Goal: Task Accomplishment & Management: Complete application form

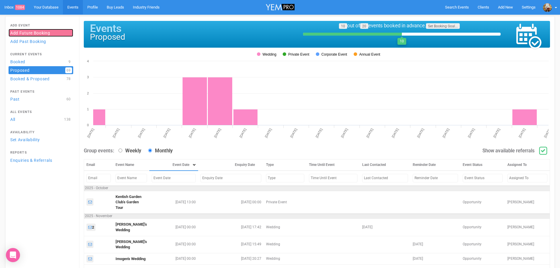
click at [26, 31] on link "Add Future Booking" at bounding box center [41, 33] width 65 height 8
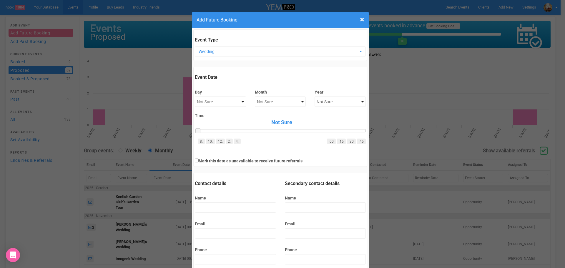
click at [233, 96] on div "Day Not Sure 1 2 3 4 5 6 7 8 9 10 11 12 13 14 15 16 17 18 19 20 21 22 23 24 25 …" at bounding box center [220, 95] width 51 height 23
click at [233, 101] on select "Not Sure 1 2 3 4 5 6 7 8 9 10 11 12 13 14 15 16 17 18 19 20 21 22 23 24 25 26 2…" at bounding box center [220, 101] width 51 height 10
select select "20"
click at [195, 96] on select "Not Sure 1 2 3 4 5 6 7 8 9 10 11 12 13 14 15 16 17 18 19 20 21 22 23 24 25 26 2…" at bounding box center [220, 101] width 51 height 10
click at [280, 102] on select "Not Sure January February March April May June July August September October No…" at bounding box center [280, 101] width 51 height 10
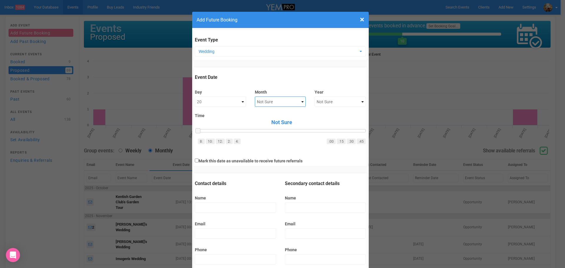
select select "March"
click at [255, 96] on select "Not Sure January February March April May June July August September October No…" at bounding box center [280, 101] width 51 height 10
click at [314, 106] on select "Not Sure 2020 2021 2022 2023 2024 2025 2026 2027 2028 2029 2030 2031 2032 2033 …" at bounding box center [339, 101] width 51 height 10
click at [314, 96] on select "Not Sure 2020 2021 2022 2023 2024 2025 2026 2027 2028 2029 2030 2031 2032 2033 …" at bounding box center [339, 101] width 51 height 10
click at [340, 102] on select "Not Sure 2020 2021 2022 2023 2024 2025 2026 2027 2028 2029 2030 2031 2032 2033 …" at bounding box center [339, 101] width 51 height 10
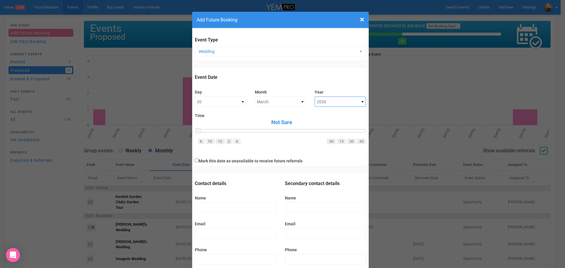
select select "2027"
click at [314, 96] on select "Not Sure 2020 2021 2022 2023 2024 2025 2026 2027 2028 2029 2030 2031 2032 2033 …" at bounding box center [339, 101] width 51 height 10
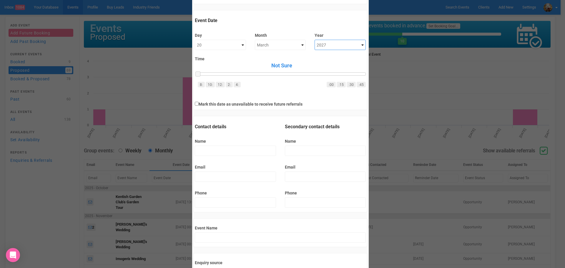
scroll to position [59, 0]
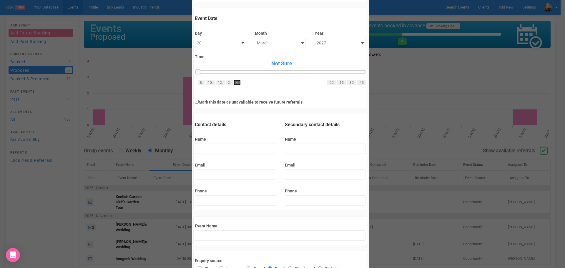
click at [234, 83] on link "4:" at bounding box center [237, 83] width 7 height 6
drag, startPoint x: 312, startPoint y: 71, endPoint x: 303, endPoint y: 71, distance: 9.1
click at [304, 71] on span at bounding box center [306, 71] width 5 height 5
click at [231, 149] on input "Name" at bounding box center [235, 149] width 81 height 10
type input "J"
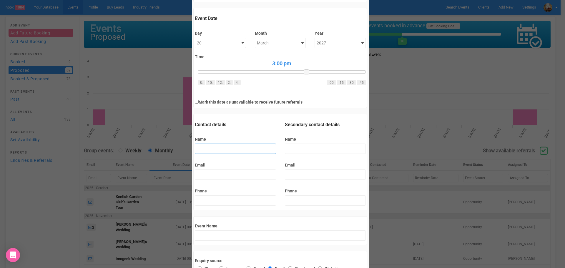
type input "J's Wedding"
type input "[PERSON_NAME]"
type input "Ja's Wedding"
type input "Jaf"
type input "Jaf's Wedding"
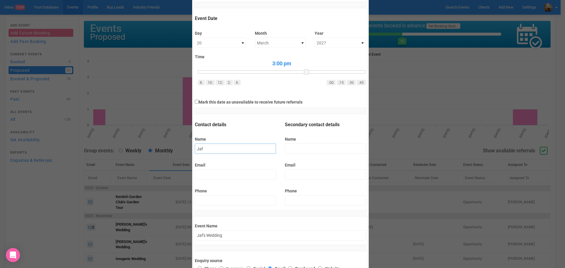
type input "Jaff"
type input "[PERSON_NAME]'s Wedding"
type input "Jaff"
type input "[PERSON_NAME] 's Wedding"
type input "Jaff a"
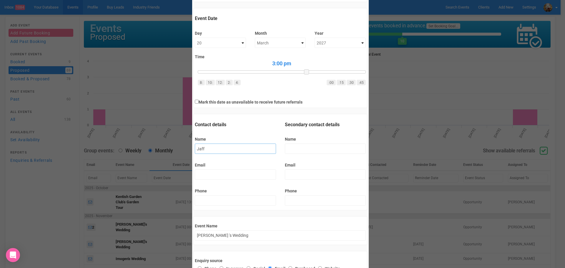
type input "Jaff a's Wedding"
type input "Jaff an"
type input "Jaff an's Wedding"
type input "Jaff and"
type input "Jaff and's Wedding"
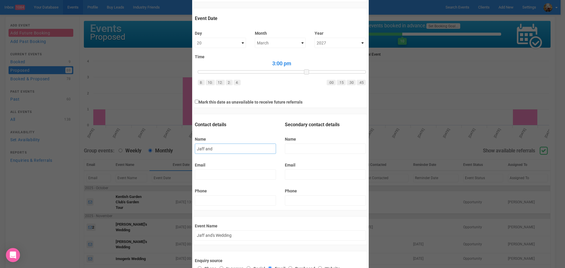
type input "Jaff an"
type input "Jaff an's Wedding"
type input "Jaff a"
type input "Jaff a's Wedding"
type input "Jaff"
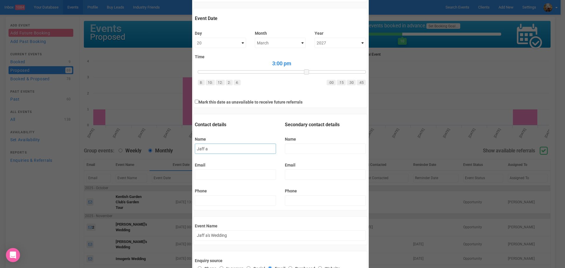
type input "[PERSON_NAME] 's Wedding"
type input "Jaff"
type input "[PERSON_NAME]'s Wedding"
type input "Jaf"
type input "Jaf's Wedding"
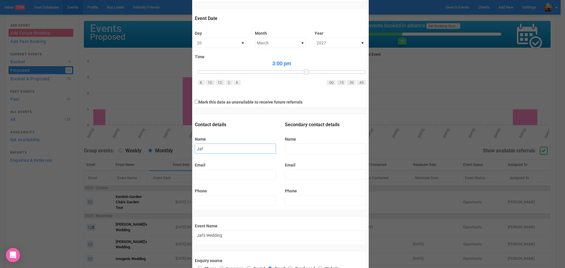
type input "[PERSON_NAME]"
type input "Ja's Wedding"
type input "J"
type input "J's Wedding"
type input "Je"
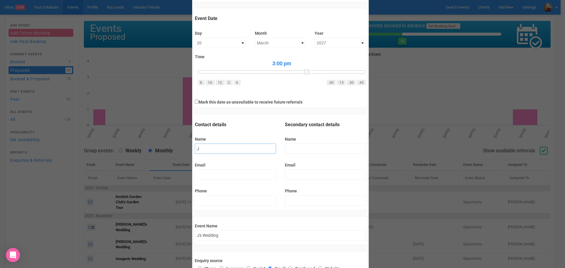
type input "Je's Wedding"
type input "Jef"
type input "Jef's Wedding"
type input "[PERSON_NAME]"
type input "[PERSON_NAME]'s Wedding"
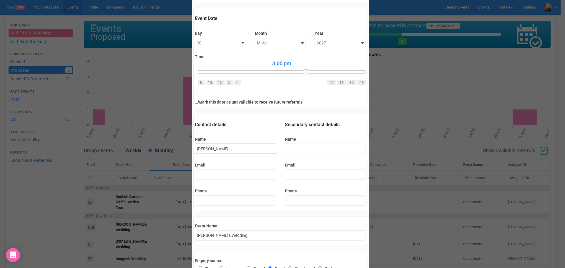
type input "[PERSON_NAME]"
type input "[PERSON_NAME] 's Wedding"
type input "[PERSON_NAME]"
type input "[PERSON_NAME] a's Wedding"
type input "[PERSON_NAME] an"
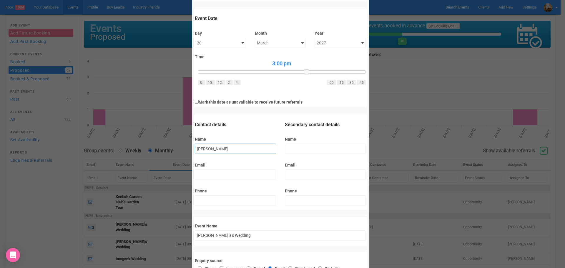
type input "[PERSON_NAME] an's Wedding"
type input "[PERSON_NAME] and"
type input "[PERSON_NAME] and's Wedding"
type input "[PERSON_NAME] and"
type input "[PERSON_NAME] and 's Wedding"
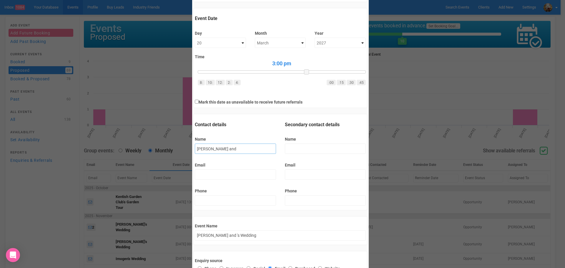
type input "[PERSON_NAME] and B"
type input "[PERSON_NAME] and B's Wedding"
type input "[PERSON_NAME] and Br"
type input "[PERSON_NAME] and [PERSON_NAME]'s Wedding"
type input "[PERSON_NAME] and [PERSON_NAME]"
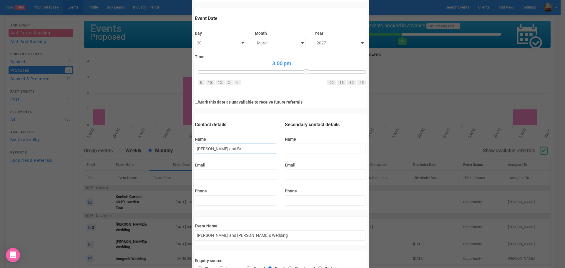
type input "[PERSON_NAME] and [PERSON_NAME]'s Wedding"
type input "[PERSON_NAME] and [PERSON_NAME]"
type input "[PERSON_NAME] and [PERSON_NAME]'s Wedding"
type input "[PERSON_NAME] and [PERSON_NAME]"
type input "[PERSON_NAME] and [PERSON_NAME] Wedding"
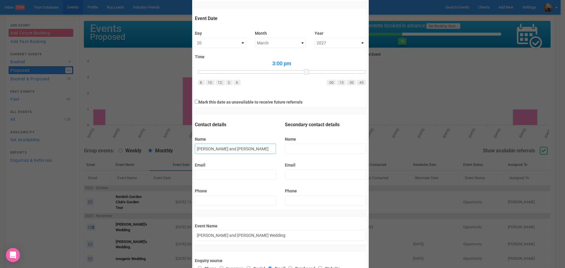
type input "[PERSON_NAME] and [PERSON_NAME]"
type input "[PERSON_NAME] and [PERSON_NAME]'s Wedding"
type input "[PERSON_NAME] and [PERSON_NAME]"
type input "[PERSON_NAME] and [PERSON_NAME] Wedding"
type input "[PERSON_NAME] and [PERSON_NAME]"
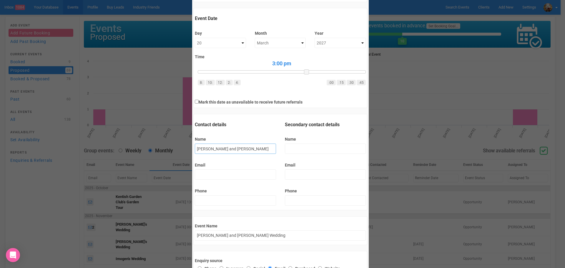
type input "[PERSON_NAME] and [PERSON_NAME]'s Wedding"
type input "[PERSON_NAME] and [PERSON_NAME]"
type input "[PERSON_NAME] and [PERSON_NAME] 's Wedding"
type input "[PERSON_NAME] and [PERSON_NAME]"
click at [306, 149] on input "Name" at bounding box center [325, 149] width 81 height 10
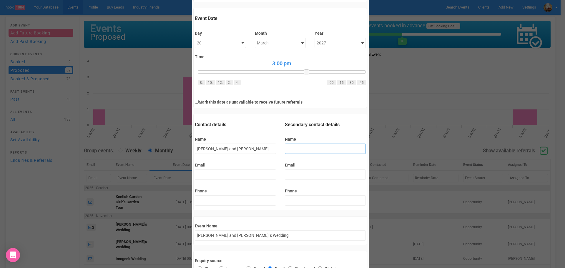
type input "Y"
type input "[PERSON_NAME] and Y's Wedding"
type input "[PERSON_NAME] and [PERSON_NAME] 's Wedding"
type input "T"
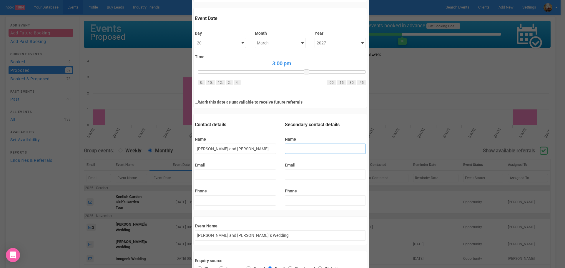
type input "[PERSON_NAME] and T's Wedding"
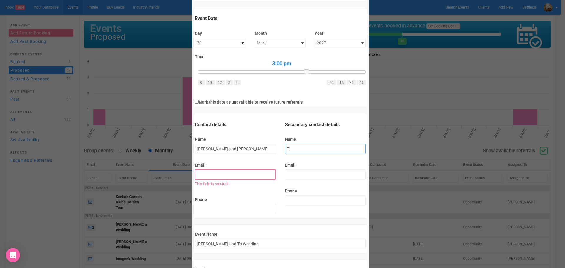
type input "Ta"
type input "[PERSON_NAME] and [PERSON_NAME]'s Wedding"
type input "Tay"
type input "[PERSON_NAME] and [PERSON_NAME]'s Wedding"
type input "Tayl"
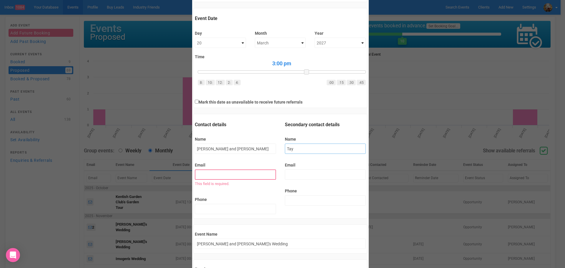
type input "[PERSON_NAME] and [PERSON_NAME]'s Wedding"
type input "Taylo"
type input "[PERSON_NAME] and [PERSON_NAME]'s Wedding"
type input "[PERSON_NAME]"
type input "[PERSON_NAME] and [PERSON_NAME] Wedding"
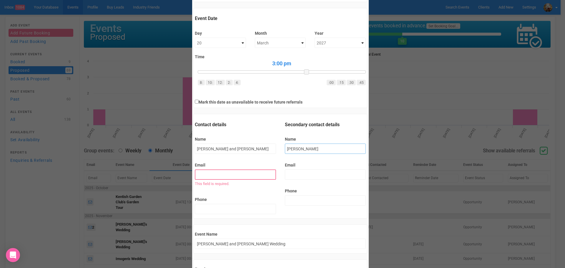
type input "[PERSON_NAME]"
click at [215, 173] on input "Email" at bounding box center [235, 174] width 81 height 10
paste input "[EMAIL_ADDRESS][DOMAIN_NAME]"
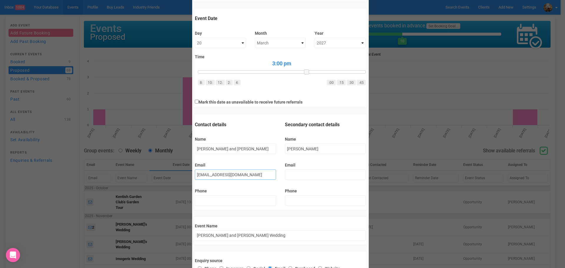
type input "[EMAIL_ADDRESS][DOMAIN_NAME]"
click at [314, 173] on input "Email" at bounding box center [325, 174] width 81 height 10
click at [227, 200] on input "Phone" at bounding box center [235, 200] width 81 height 10
click at [239, 148] on input "[PERSON_NAME] and [PERSON_NAME]" at bounding box center [235, 149] width 81 height 10
click at [203, 147] on input "[PERSON_NAME] and [PERSON_NAME]" at bounding box center [235, 149] width 81 height 10
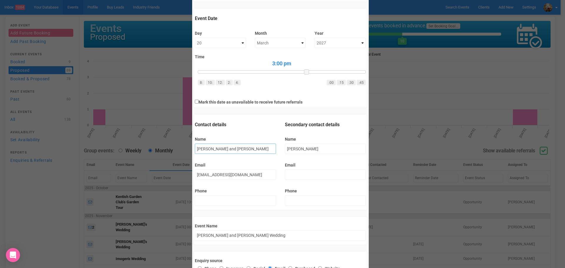
type input "[PERSON_NAME] and [PERSON_NAME]"
drag, startPoint x: 302, startPoint y: 146, endPoint x: 274, endPoint y: 146, distance: 28.2
click at [274, 146] on div "Contact details Name [PERSON_NAME] and [PERSON_NAME] Email [EMAIL_ADDRESS][DOMA…" at bounding box center [280, 164] width 180 height 87
type input "B"
type input "[PERSON_NAME] and B's Wedding"
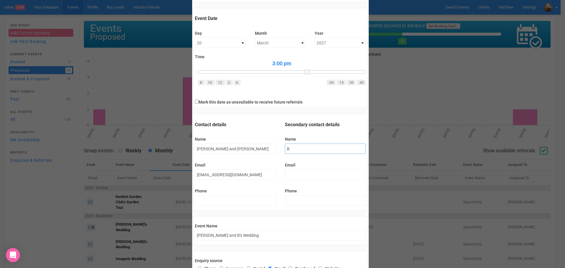
type input "Be"
type input "[PERSON_NAME] and [PERSON_NAME]'s Wedding"
type input "Ben"
type input "[PERSON_NAME] and [PERSON_NAME]'s Wedding"
type input "[PERSON_NAME]"
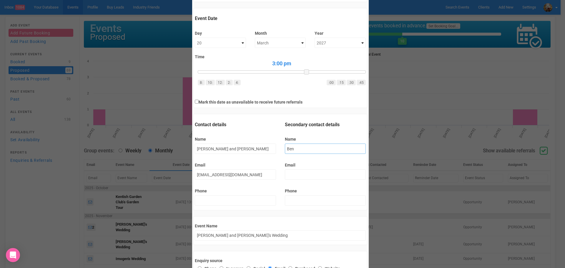
type input "[PERSON_NAME] and [PERSON_NAME] Wedding"
type input "[PERSON_NAME]"
type input "[PERSON_NAME] and [PERSON_NAME] Wedding"
type input "Bennet"
type input "[PERSON_NAME] and [PERSON_NAME] Wedding"
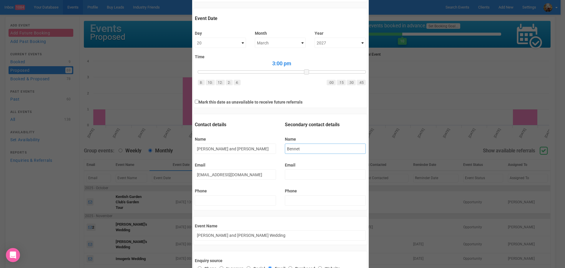
type input "[PERSON_NAME]"
type input "[PERSON_NAME] and [PERSON_NAME] Wedding"
type input "[PERSON_NAME]"
click at [290, 173] on input "Email" at bounding box center [325, 174] width 81 height 10
paste input "[PERSON_NAME][EMAIL_ADDRESS][PERSON_NAME][DOMAIN_NAME]"
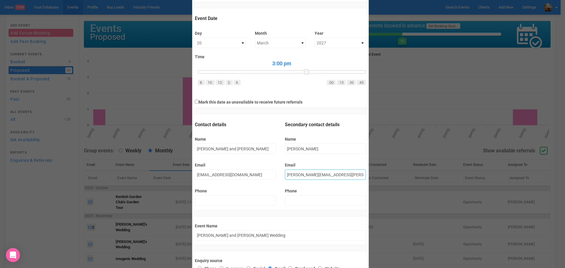
type input "[PERSON_NAME][EMAIL_ADDRESS][PERSON_NAME][DOMAIN_NAME]"
click at [270, 231] on input "[PERSON_NAME] and [PERSON_NAME] Wedding" at bounding box center [280, 235] width 171 height 10
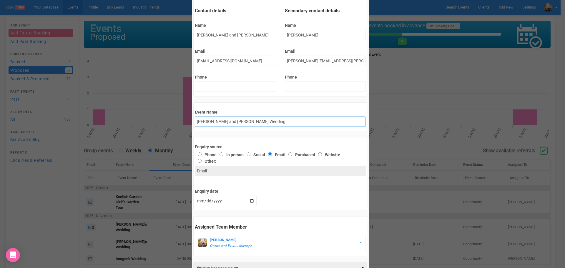
scroll to position [176, 0]
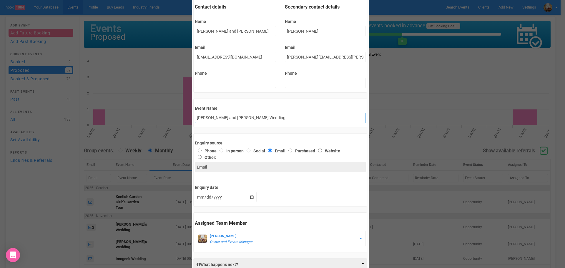
drag, startPoint x: 224, startPoint y: 117, endPoint x: 212, endPoint y: 116, distance: 12.7
click at [212, 116] on input "[PERSON_NAME] and [PERSON_NAME] Wedding" at bounding box center [280, 118] width 171 height 10
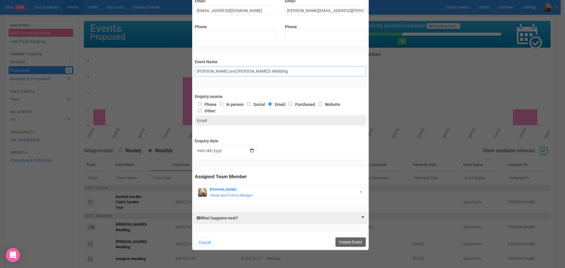
scroll to position [227, 0]
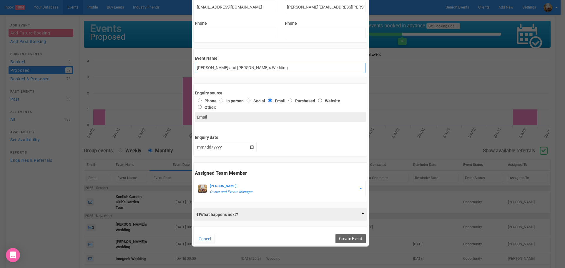
type input "[PERSON_NAME] and [PERSON_NAME]'s Wedding"
click at [249, 144] on input "[DATE]" at bounding box center [226, 147] width 62 height 10
type input "[DATE]"
click at [353, 239] on button "Create Event" at bounding box center [350, 238] width 30 height 9
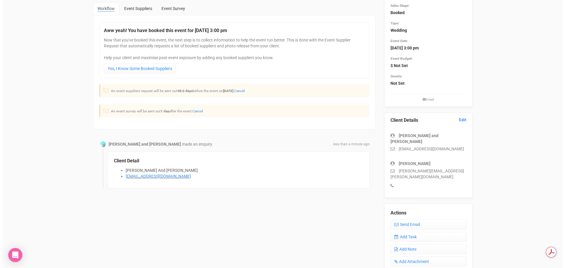
scroll to position [176, 0]
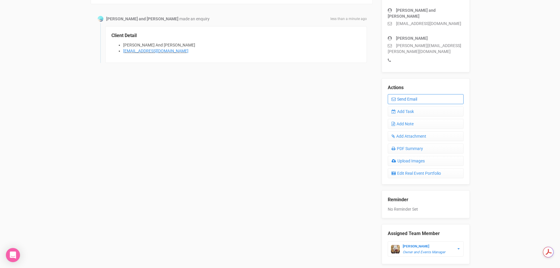
click at [424, 94] on link "Send Email" at bounding box center [426, 99] width 76 height 10
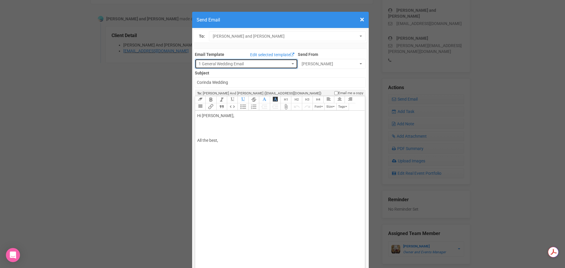
click at [291, 64] on span "button" at bounding box center [292, 63] width 2 height 1
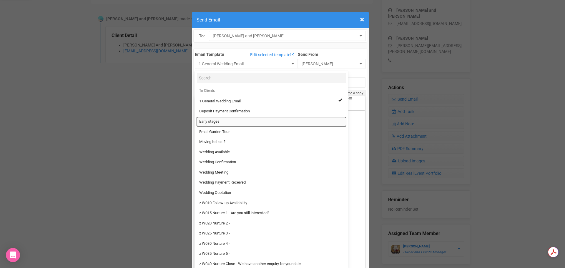
click at [247, 121] on link "Early stages" at bounding box center [271, 121] width 150 height 10
select select "299081"
type input "Early stages?"
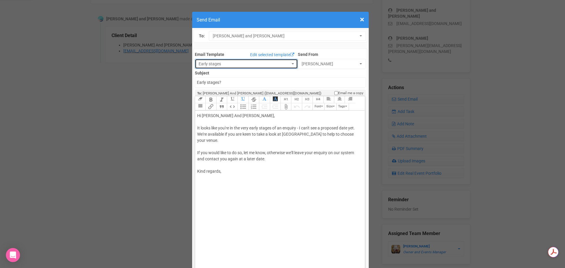
click at [264, 65] on span "Early stages" at bounding box center [244, 64] width 91 height 6
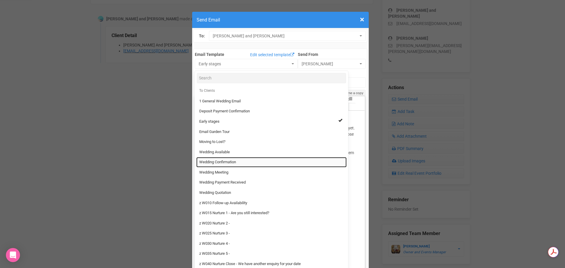
click at [235, 161] on link "Wedding Confirmation" at bounding box center [271, 162] width 150 height 10
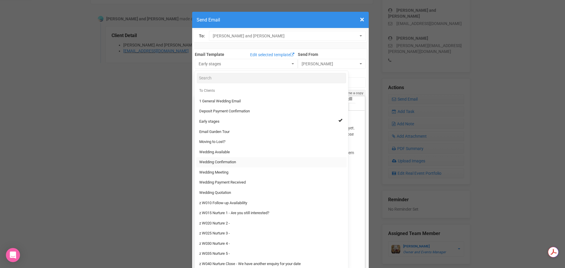
select select "96740"
type input "Wedding Confirmation"
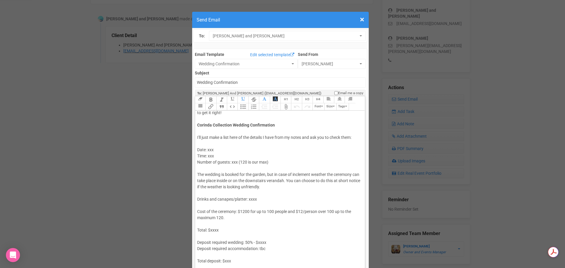
scroll to position [29, 0]
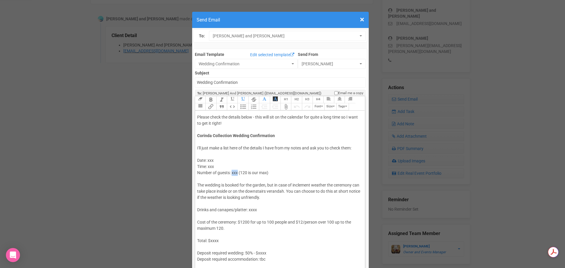
drag, startPoint x: 235, startPoint y: 153, endPoint x: 229, endPoint y: 153, distance: 5.9
click at [229, 170] on div "Number of guests: xxx (120 is our max)" at bounding box center [279, 173] width 164 height 6
drag, startPoint x: 216, startPoint y: 141, endPoint x: 205, endPoint y: 141, distance: 11.2
click at [205, 157] on div "Date: xxx" at bounding box center [279, 160] width 164 height 6
drag, startPoint x: 214, startPoint y: 147, endPoint x: 206, endPoint y: 148, distance: 7.4
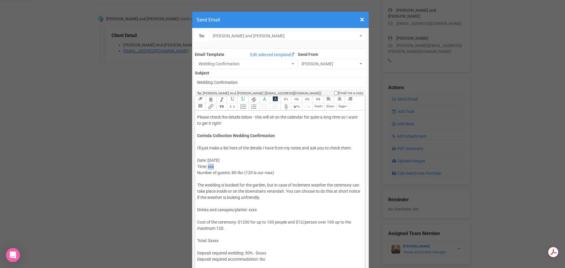
click at [206, 164] on div "Time: xxx" at bounding box center [279, 167] width 164 height 6
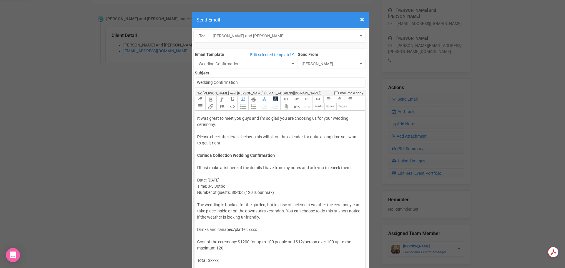
scroll to position [0, 0]
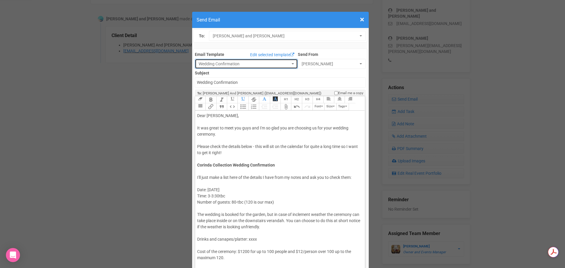
click at [266, 65] on button "Wedding Confirmation" at bounding box center [246, 64] width 103 height 10
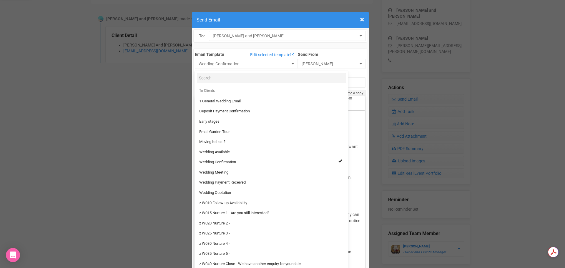
click at [331, 13] on div "× Close Send Email" at bounding box center [280, 20] width 176 height 16
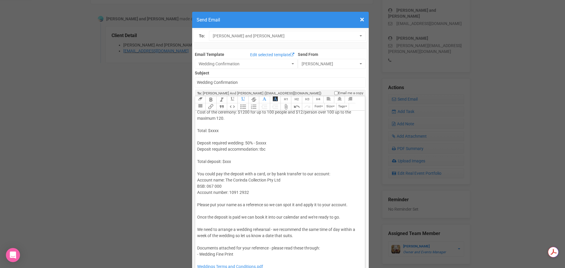
scroll to position [164, 0]
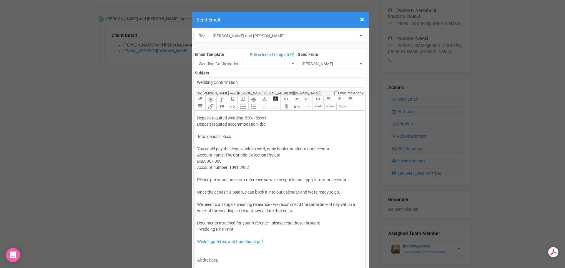
drag, startPoint x: 257, startPoint y: 222, endPoint x: 277, endPoint y: 225, distance: 19.9
click at [277, 232] on div "Weddings Terms and Conditions.pdf" at bounding box center [279, 244] width 164 height 25
drag, startPoint x: 274, startPoint y: 225, endPoint x: 181, endPoint y: 226, distance: 93.2
click at [284, 232] on div "Weddings Terms and Conditions.pdf" at bounding box center [279, 244] width 164 height 25
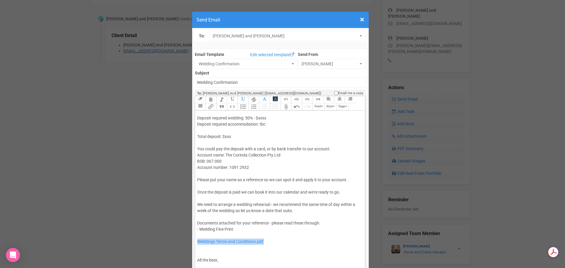
click at [270, 232] on div "Weddings Terms and Conditions.pdf" at bounding box center [279, 244] width 164 height 25
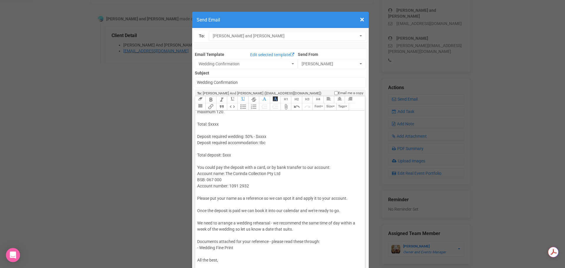
scroll to position [146, 0]
click at [326, 152] on div "Total deposit: $xxx You could pay the deposit with a card, or by bank transfer …" at bounding box center [279, 176] width 164 height 49
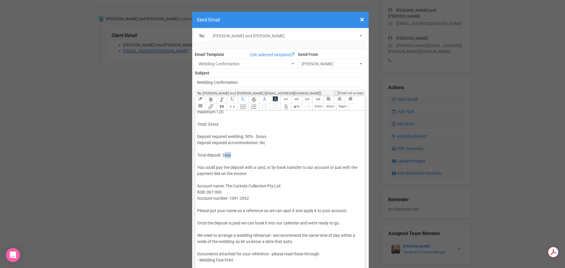
drag, startPoint x: 231, startPoint y: 136, endPoint x: 222, endPoint y: 136, distance: 9.4
click at [222, 152] on div "Total deposit: $xxx You could pay the deposit with a card, or by bank transfer …" at bounding box center [279, 183] width 164 height 62
drag, startPoint x: 247, startPoint y: 117, endPoint x: 242, endPoint y: 117, distance: 5.0
click at [242, 134] on div "Deposit required wedding: 50% - $xxxx" at bounding box center [279, 137] width 164 height 6
click at [246, 134] on div "Deposit required wedding: 50% - $xxxx" at bounding box center [279, 137] width 164 height 6
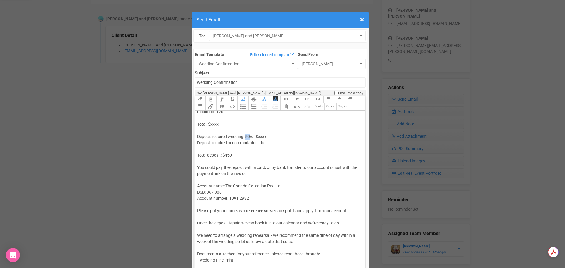
drag, startPoint x: 248, startPoint y: 118, endPoint x: 243, endPoint y: 118, distance: 4.7
click at [243, 134] on div "Deposit required wedding: 50% - $xxxx" at bounding box center [279, 137] width 164 height 6
drag, startPoint x: 269, startPoint y: 116, endPoint x: 256, endPoint y: 117, distance: 12.1
click at [256, 134] on div "Deposit required wedding: 25% - $xxxx" at bounding box center [279, 137] width 164 height 6
click at [264, 140] on div "Deposit required accommodation: tbc" at bounding box center [279, 143] width 164 height 6
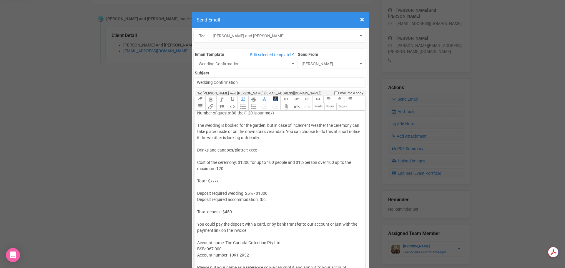
scroll to position [87, 0]
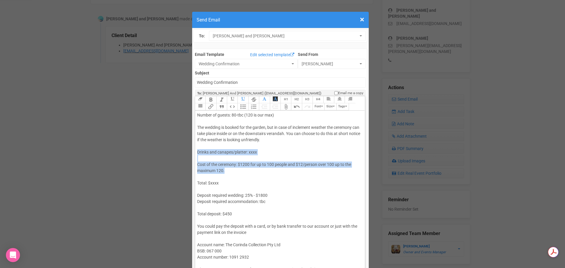
drag, startPoint x: 203, startPoint y: 150, endPoint x: 181, endPoint y: 129, distance: 30.0
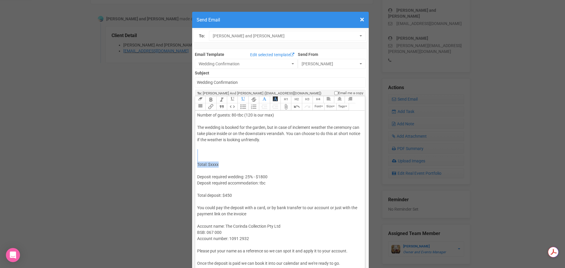
drag, startPoint x: 229, startPoint y: 149, endPoint x: 188, endPoint y: 129, distance: 45.5
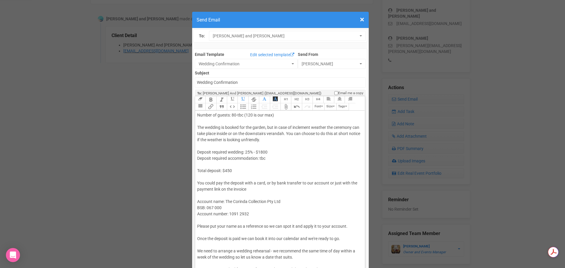
click at [241, 149] on div "Deposit required wedding: 25% - $1800" at bounding box center [279, 152] width 164 height 6
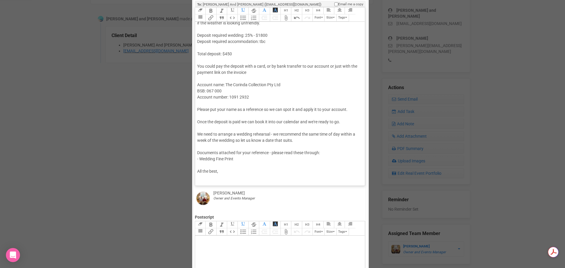
scroll to position [118, 0]
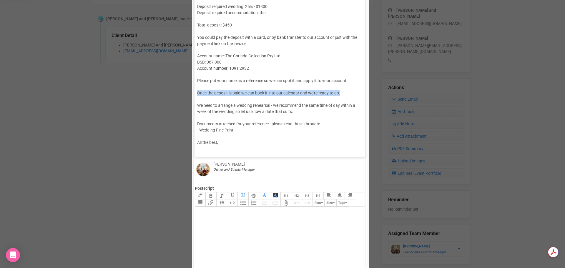
drag, startPoint x: 343, startPoint y: 74, endPoint x: 186, endPoint y: 74, distance: 157.6
click at [186, 74] on div "× Close Send Email To: Jeff Taylor and Brittany Jeff Taylor and Brittany Jeff T…" at bounding box center [280, 156] width 560 height 531
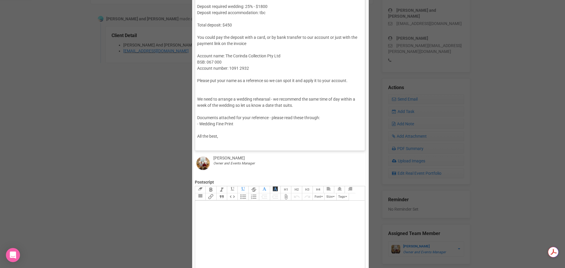
scroll to position [103, 0]
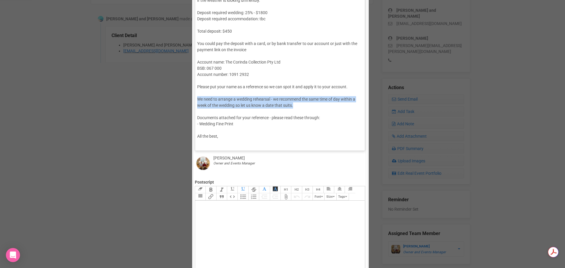
drag, startPoint x: 302, startPoint y: 85, endPoint x: 174, endPoint y: 75, distance: 128.4
click at [174, 75] on div "× Close Send Email To: Jeff Taylor and Brittany Jeff Taylor and Brittany Jeff T…" at bounding box center [280, 150] width 560 height 531
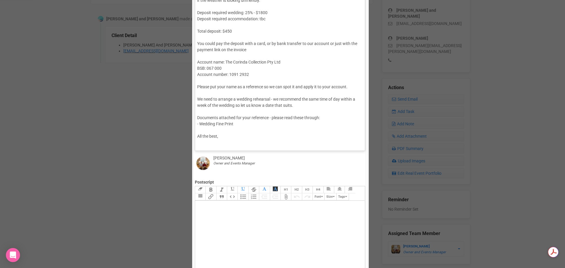
click at [232, 102] on div "We need to arrange a wedding rehearsal - we recommend the same time of day with…" at bounding box center [279, 111] width 164 height 31
click at [239, 106] on div "We need to arrange a wedding rehearsal - we recommend the same time of day with…" at bounding box center [279, 111] width 164 height 31
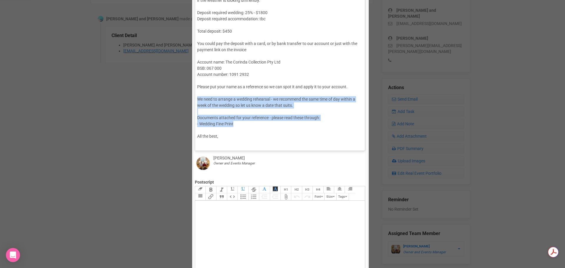
drag, startPoint x: 239, startPoint y: 106, endPoint x: 179, endPoint y: 77, distance: 67.0
click at [179, 77] on div "× Close Send Email To: Jeff Taylor and Brittany Jeff Taylor and Brittany Jeff T…" at bounding box center [280, 150] width 560 height 531
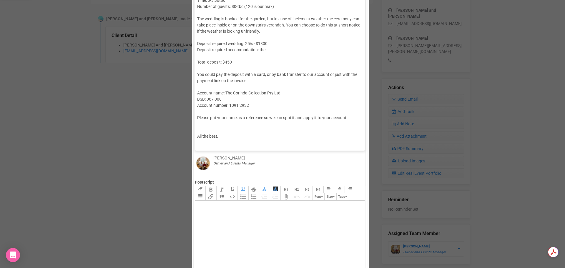
type trix-editor "<div>Dear Jeff,<br><br>It was great to meet you guys and I'm so glad you are ch…"
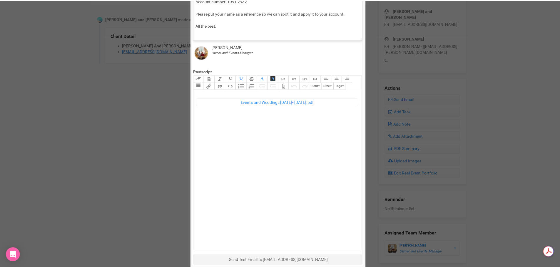
scroll to position [263, 0]
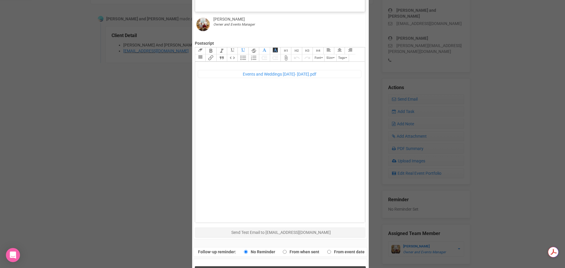
click at [298, 266] on button "Send Response" at bounding box center [280, 272] width 171 height 12
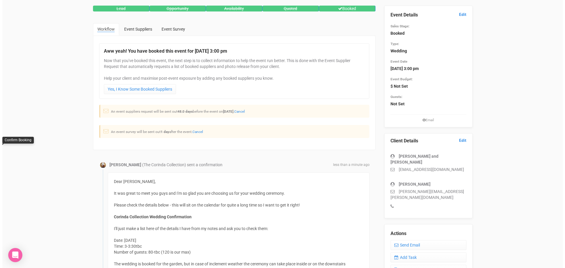
scroll to position [27, 0]
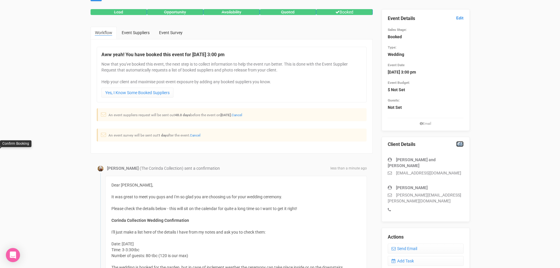
click at [459, 144] on link "Edit" at bounding box center [459, 144] width 7 height 6
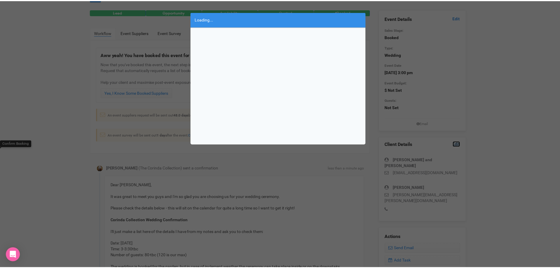
scroll to position [0, 0]
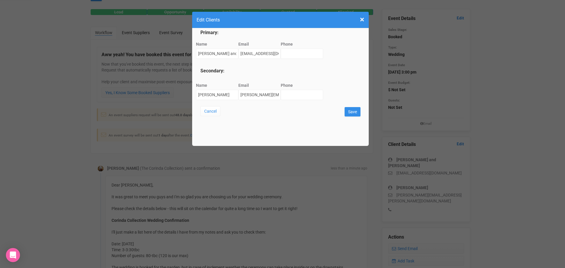
click at [358, 18] on h4 "Edit Clients" at bounding box center [280, 19] width 168 height 7
click at [361, 19] on span "×" at bounding box center [362, 20] width 4 height 10
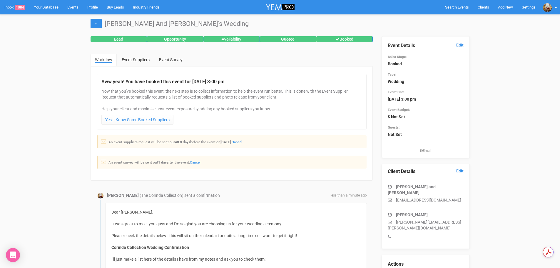
click at [464, 169] on div "Client Details Edit Jeff Taylor and Brittany Biggs_Taylor@outlook.com Bennett b…" at bounding box center [426, 206] width 88 height 85
click at [459, 171] on link "Edit" at bounding box center [459, 171] width 7 height 6
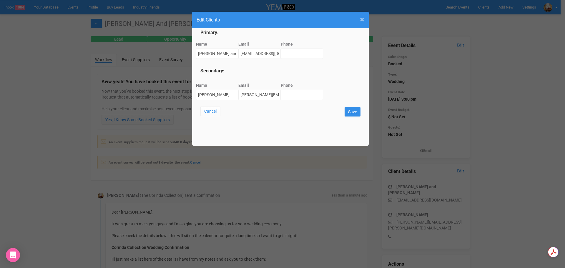
click at [361, 18] on span "×" at bounding box center [362, 20] width 4 height 10
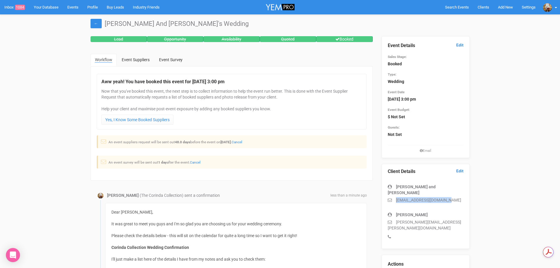
drag, startPoint x: 446, startPoint y: 195, endPoint x: 393, endPoint y: 194, distance: 52.9
click at [394, 197] on p "[EMAIL_ADDRESS][DOMAIN_NAME]" at bounding box center [426, 200] width 76 height 6
copy p "[EMAIL_ADDRESS][DOMAIN_NAME]"
drag, startPoint x: 451, startPoint y: 216, endPoint x: 394, endPoint y: 218, distance: 56.8
click at [394, 219] on p "[PERSON_NAME][EMAIL_ADDRESS][PERSON_NAME][DOMAIN_NAME]" at bounding box center [426, 225] width 76 height 12
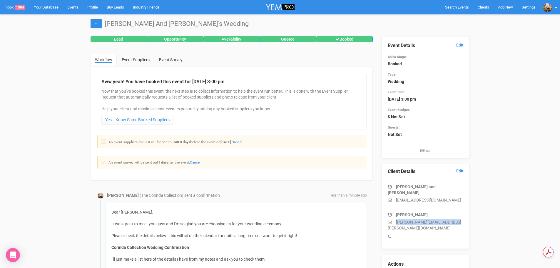
copy p "[PERSON_NAME][EMAIL_ADDRESS][PERSON_NAME][DOMAIN_NAME]"
click at [95, 24] on link "←" at bounding box center [96, 23] width 11 height 9
click at [198, 161] on link "Cancel" at bounding box center [195, 162] width 11 height 4
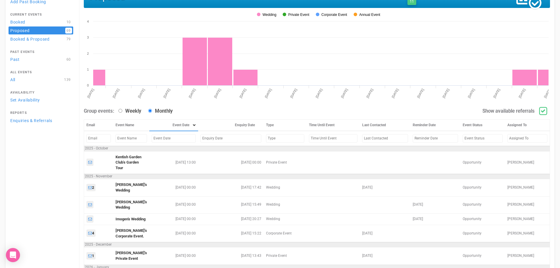
scroll to position [29, 0]
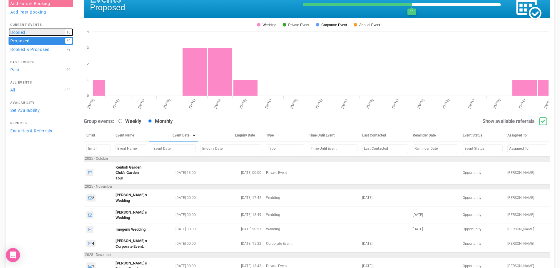
click at [31, 32] on link "Booked 10" at bounding box center [41, 32] width 65 height 8
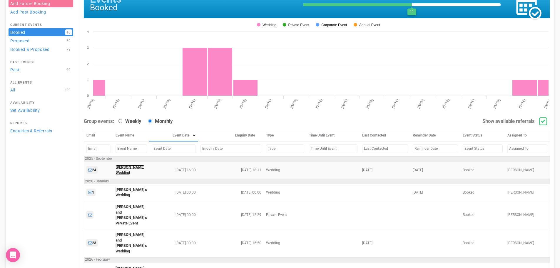
click at [121, 167] on link "Courtney's Wedding" at bounding box center [130, 170] width 29 height 10
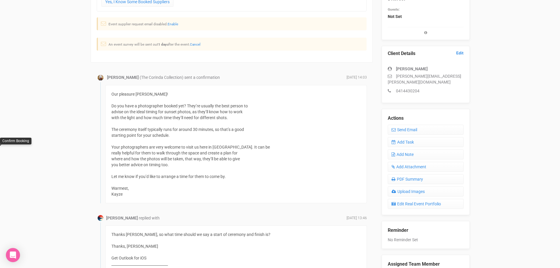
scroll to position [118, 0]
